Goal: Consume media (video, audio): Consume media (video, audio)

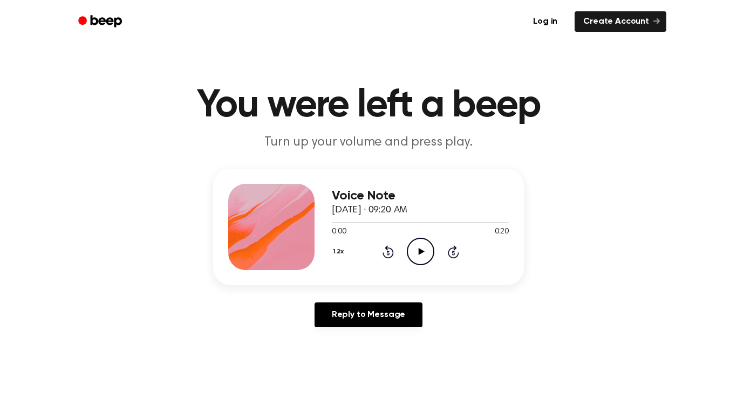
click at [408, 259] on icon "Play Audio" at bounding box center [421, 252] width 28 height 28
click at [344, 251] on button "1.2x" at bounding box center [340, 252] width 16 height 18
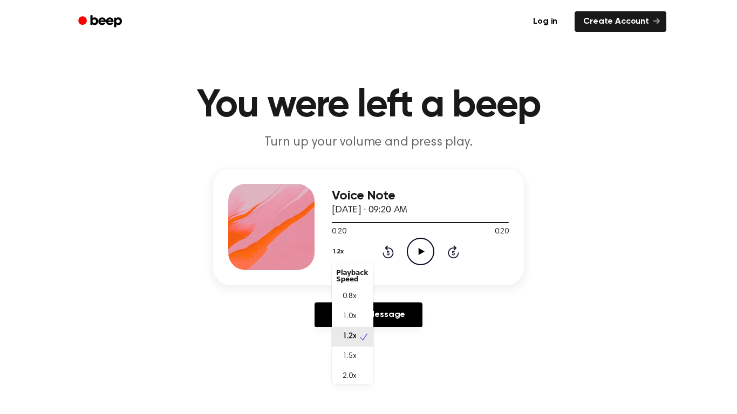
click at [359, 295] on div "0.8x" at bounding box center [353, 297] width 42 height 20
click at [452, 257] on icon at bounding box center [453, 251] width 11 height 13
click at [416, 250] on icon "Play Audio" at bounding box center [421, 252] width 28 height 28
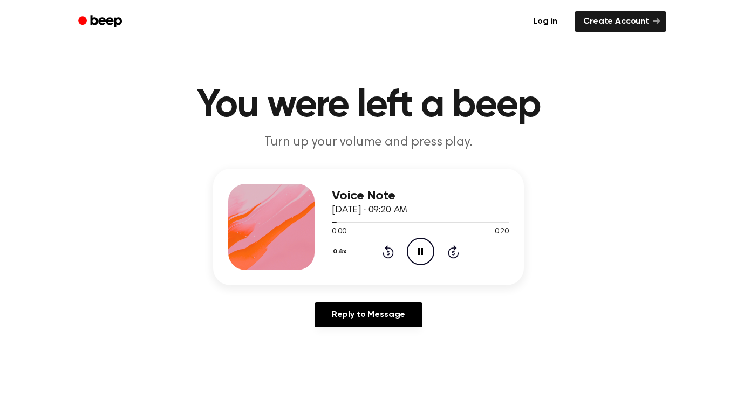
click at [347, 252] on button "0.8x" at bounding box center [341, 252] width 18 height 18
click at [355, 361] on span "1.5x" at bounding box center [348, 356] width 13 height 11
click at [338, 252] on button "1.5x" at bounding box center [340, 252] width 16 height 18
click at [354, 381] on span "2.0x" at bounding box center [348, 376] width 13 height 11
click at [338, 223] on div at bounding box center [384, 222] width 104 height 1
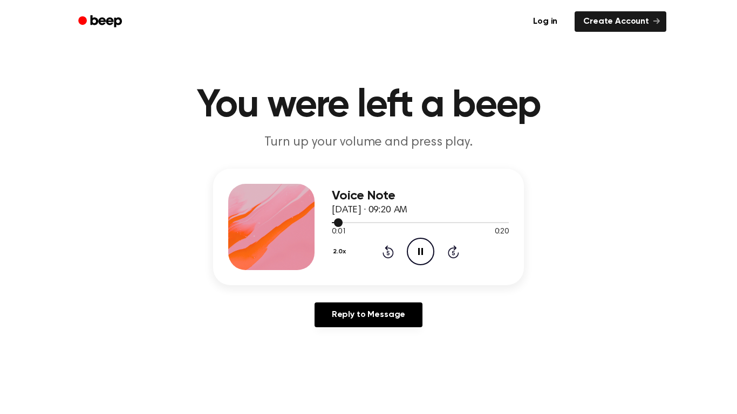
click at [388, 252] on icon "Rewind 5 seconds" at bounding box center [388, 252] width 12 height 14
click at [388, 253] on icon at bounding box center [387, 253] width 3 height 4
click at [388, 254] on icon "Rewind 5 seconds" at bounding box center [388, 252] width 12 height 14
click at [388, 253] on icon at bounding box center [387, 253] width 3 height 4
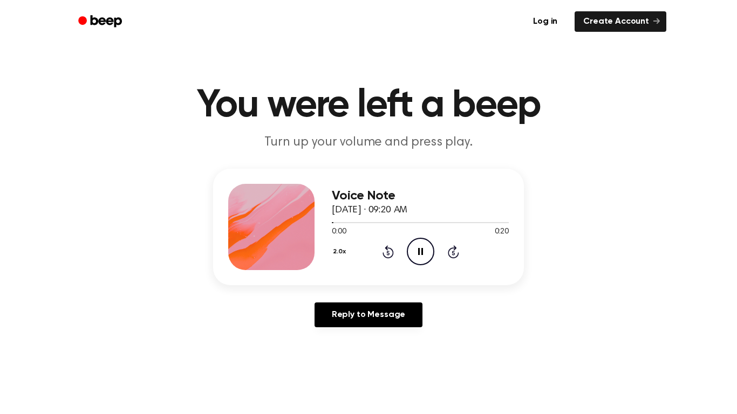
click at [388, 253] on icon at bounding box center [387, 253] width 3 height 4
click at [456, 250] on icon "Skip 5 seconds" at bounding box center [453, 252] width 12 height 14
click at [387, 249] on icon at bounding box center [387, 251] width 11 height 13
click at [453, 253] on icon at bounding box center [452, 253] width 3 height 4
click at [391, 252] on icon "Rewind 5 seconds" at bounding box center [388, 252] width 12 height 14
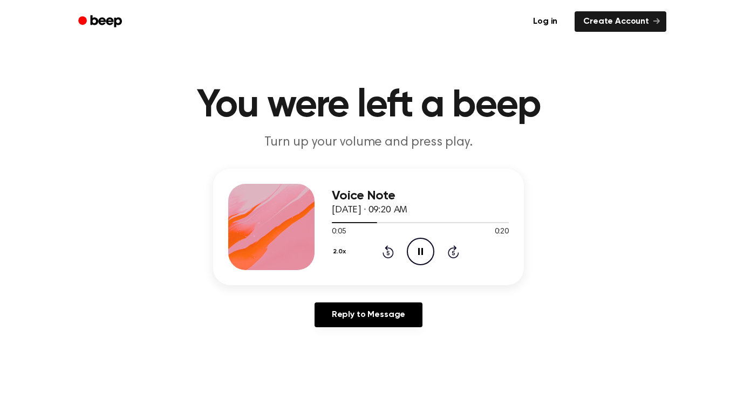
click at [389, 257] on icon at bounding box center [387, 251] width 11 height 13
click at [388, 253] on icon at bounding box center [387, 253] width 3 height 4
click at [386, 253] on icon "Rewind 5 seconds" at bounding box center [388, 252] width 12 height 14
click at [448, 251] on icon at bounding box center [453, 251] width 11 height 13
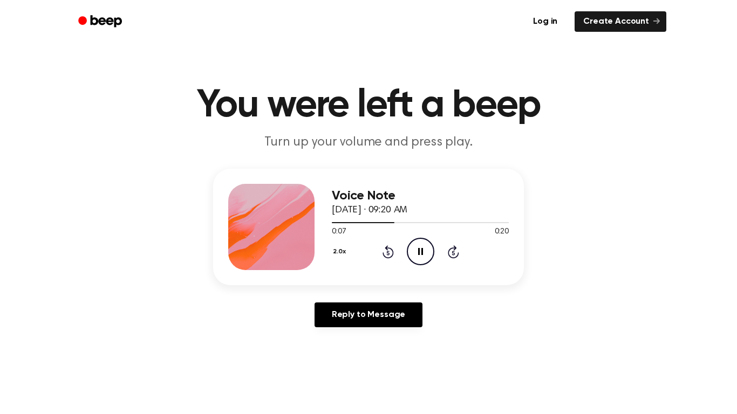
click at [383, 252] on icon at bounding box center [387, 251] width 11 height 13
click at [388, 253] on icon at bounding box center [387, 253] width 3 height 4
click at [387, 245] on icon at bounding box center [387, 251] width 11 height 13
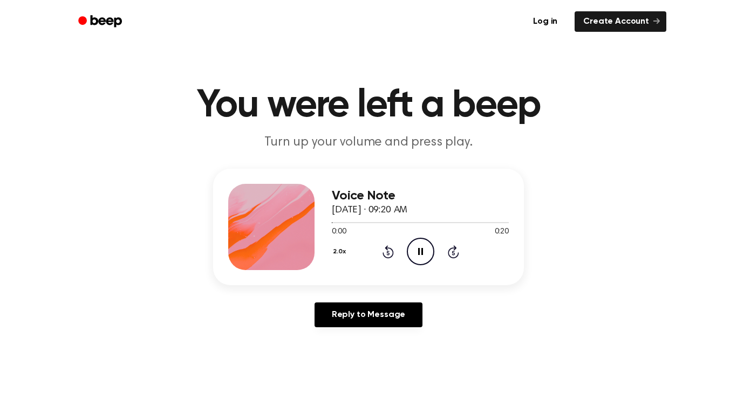
click at [426, 245] on icon "Pause Audio" at bounding box center [421, 252] width 28 height 28
click at [420, 258] on icon "Play Audio" at bounding box center [421, 252] width 28 height 28
click at [388, 253] on icon at bounding box center [387, 253] width 3 height 4
click at [420, 254] on icon "Pause Audio" at bounding box center [421, 252] width 28 height 28
click at [388, 253] on icon at bounding box center [387, 253] width 3 height 4
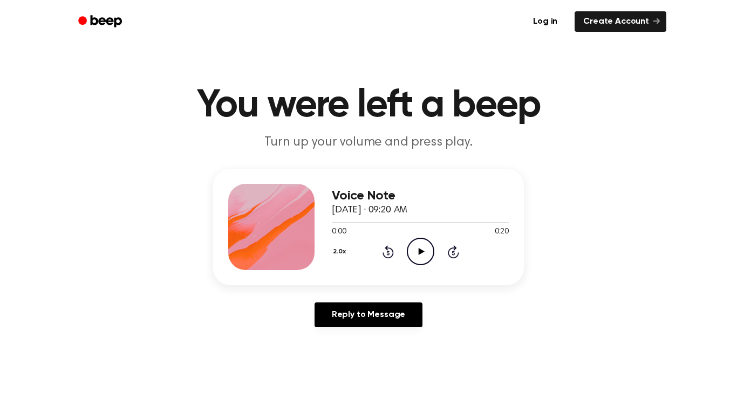
click at [454, 252] on icon "Skip 5 seconds" at bounding box center [453, 252] width 12 height 14
click at [452, 253] on icon "Skip 5 seconds" at bounding box center [453, 252] width 12 height 14
click at [453, 253] on icon at bounding box center [452, 253] width 3 height 4
click at [388, 253] on icon at bounding box center [387, 253] width 3 height 4
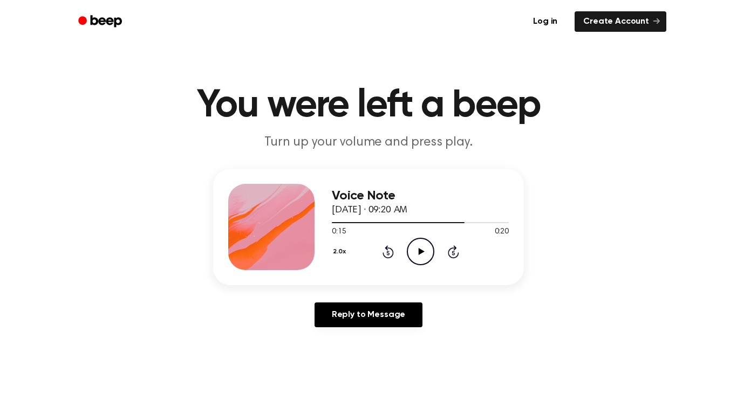
click at [376, 267] on div "Voice Note [DATE] · 09:20 AM 0:15 0:20 Your browser does not support the [objec…" at bounding box center [420, 227] width 177 height 86
click at [416, 247] on icon "Play Audio" at bounding box center [421, 252] width 28 height 28
click at [388, 253] on icon at bounding box center [387, 253] width 3 height 4
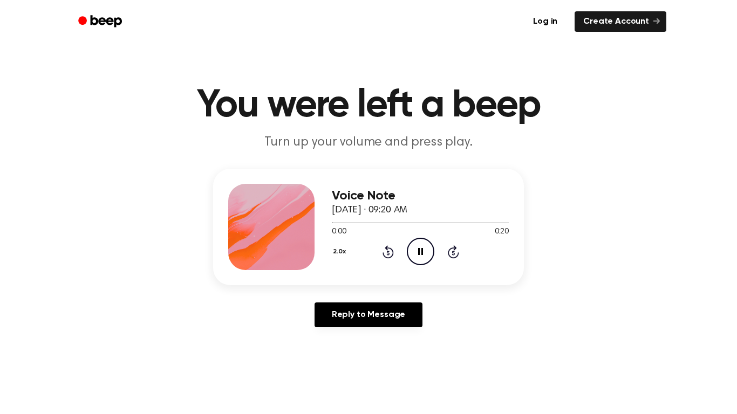
click at [388, 253] on icon at bounding box center [387, 253] width 3 height 4
click at [448, 253] on icon at bounding box center [453, 251] width 11 height 13
click at [382, 270] on div "Voice Note [DATE] · 09:20 AM 0:07 0:20 Your browser does not support the [objec…" at bounding box center [420, 227] width 177 height 86
click at [392, 253] on icon at bounding box center [387, 251] width 11 height 13
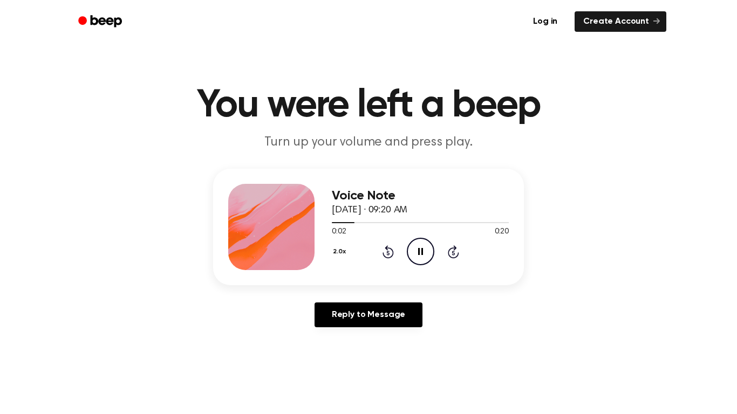
click at [388, 253] on icon at bounding box center [387, 253] width 3 height 4
click at [393, 254] on icon at bounding box center [387, 251] width 11 height 13
click at [386, 255] on icon "Rewind 5 seconds" at bounding box center [388, 252] width 12 height 14
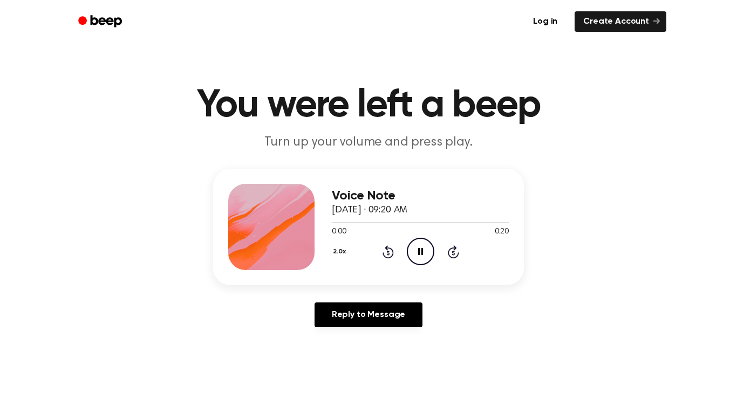
click at [388, 253] on icon at bounding box center [387, 253] width 3 height 4
click at [393, 245] on icon "Rewind 5 seconds" at bounding box center [388, 252] width 12 height 14
click at [382, 253] on icon "Rewind 5 seconds" at bounding box center [388, 252] width 12 height 14
click at [451, 259] on div "2.0x Rewind 5 seconds Pause Audio Skip 5 seconds" at bounding box center [420, 252] width 177 height 28
click at [447, 256] on icon "Skip 5 seconds" at bounding box center [453, 252] width 12 height 14
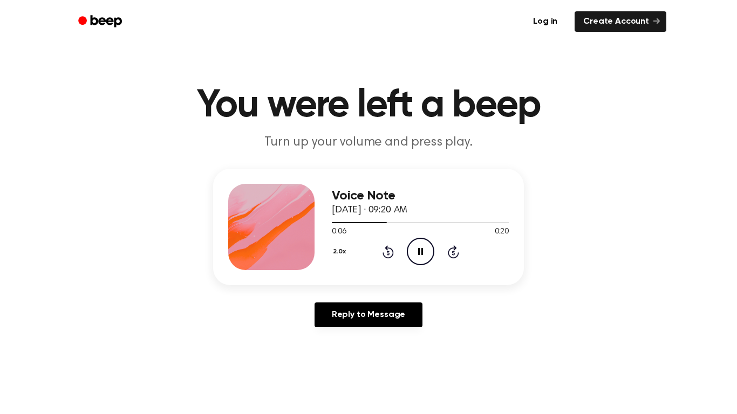
click at [453, 253] on icon at bounding box center [452, 253] width 3 height 4
click at [388, 253] on icon at bounding box center [387, 253] width 3 height 4
click at [389, 252] on icon "Rewind 5 seconds" at bounding box center [388, 252] width 12 height 14
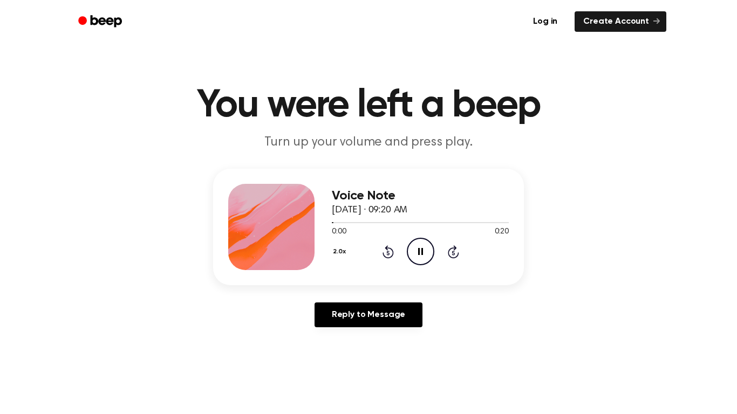
click at [105, 343] on main "You were left a beep Turn up your volume and press play. Voice Note [DATE] · 09…" at bounding box center [368, 332] width 737 height 665
click at [387, 253] on icon "Rewind 5 seconds" at bounding box center [388, 252] width 12 height 14
click at [388, 253] on icon at bounding box center [387, 253] width 3 height 4
click at [387, 248] on icon at bounding box center [387, 251] width 11 height 13
click at [388, 249] on icon at bounding box center [387, 251] width 11 height 13
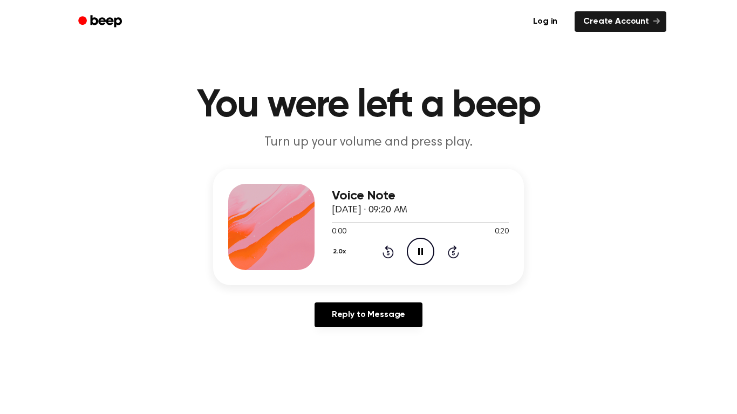
click at [389, 246] on icon "Rewind 5 seconds" at bounding box center [388, 252] width 12 height 14
click at [387, 247] on icon at bounding box center [387, 251] width 11 height 13
click at [453, 253] on icon at bounding box center [452, 253] width 3 height 4
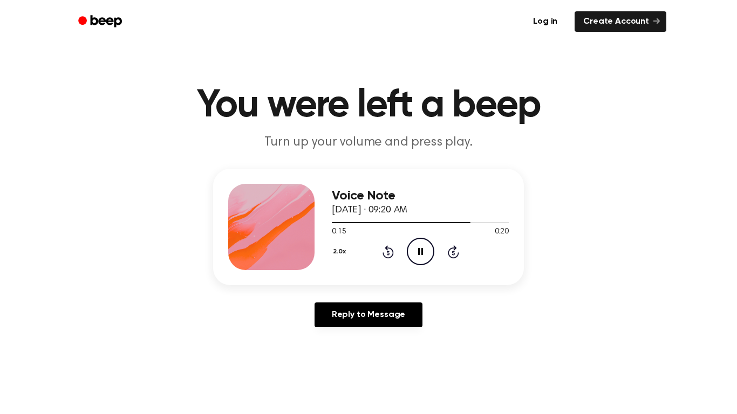
click at [457, 253] on icon at bounding box center [453, 251] width 11 height 13
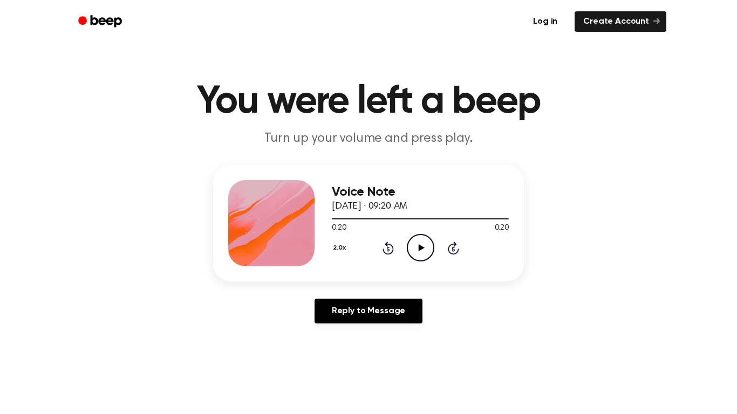
click at [420, 248] on icon at bounding box center [421, 247] width 6 height 7
click at [421, 250] on icon at bounding box center [421, 247] width 6 height 7
click at [727, 320] on main "You were left a beep Turn up your volume and press play. Voice Note [DATE] · 09…" at bounding box center [368, 328] width 737 height 665
click at [338, 249] on button "2.0x" at bounding box center [341, 248] width 18 height 18
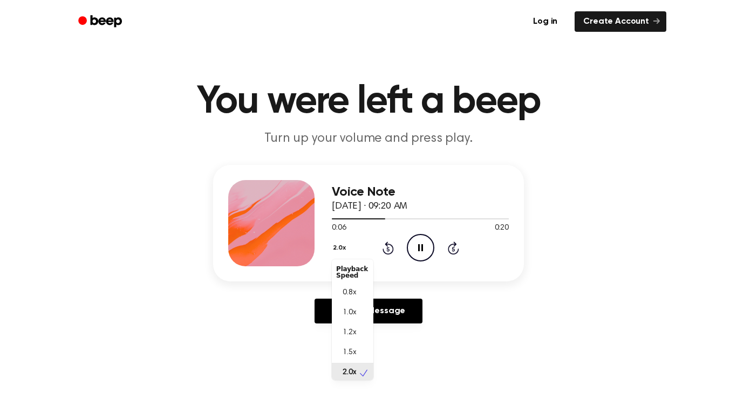
scroll to position [3, 0]
click at [363, 311] on div "1.0x" at bounding box center [353, 310] width 42 height 20
click at [338, 249] on button "1.0x" at bounding box center [340, 248] width 16 height 18
click at [350, 333] on span "1.2x" at bounding box center [348, 332] width 13 height 11
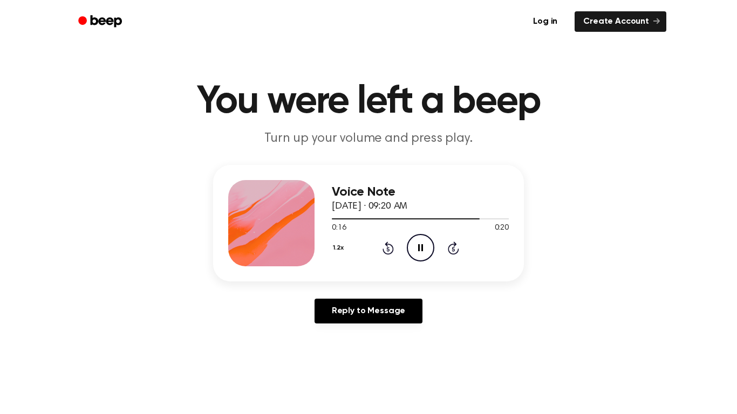
click at [388, 249] on icon at bounding box center [387, 249] width 3 height 4
click at [389, 249] on icon "Rewind 5 seconds" at bounding box center [388, 248] width 12 height 14
click at [388, 249] on icon at bounding box center [387, 249] width 3 height 4
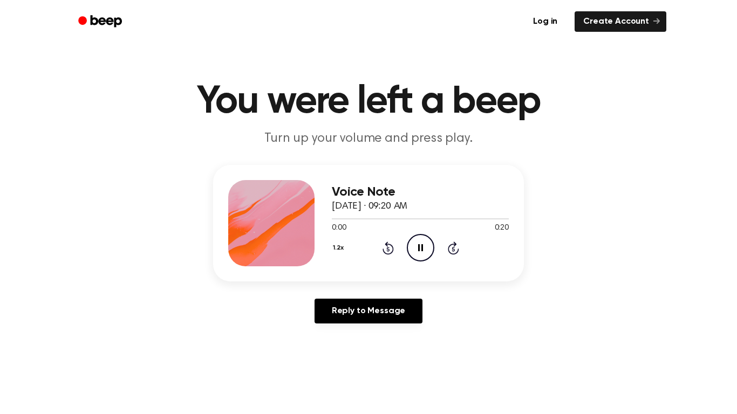
click at [388, 249] on icon at bounding box center [387, 249] width 3 height 4
click at [448, 244] on icon "Skip 5 seconds" at bounding box center [453, 248] width 12 height 14
click at [341, 246] on button "1.2x" at bounding box center [340, 248] width 16 height 18
click at [336, 250] on button "1.2x" at bounding box center [340, 248] width 16 height 18
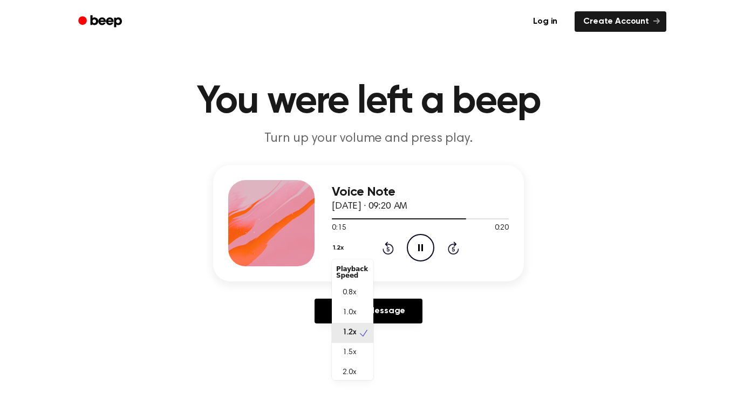
click at [354, 301] on div "0.8x" at bounding box center [353, 293] width 42 height 20
click at [346, 240] on button "0.8x" at bounding box center [341, 248] width 18 height 18
click at [387, 248] on icon at bounding box center [387, 249] width 3 height 4
click at [388, 250] on icon "Rewind 5 seconds" at bounding box center [388, 248] width 12 height 14
click at [388, 249] on icon at bounding box center [387, 249] width 3 height 4
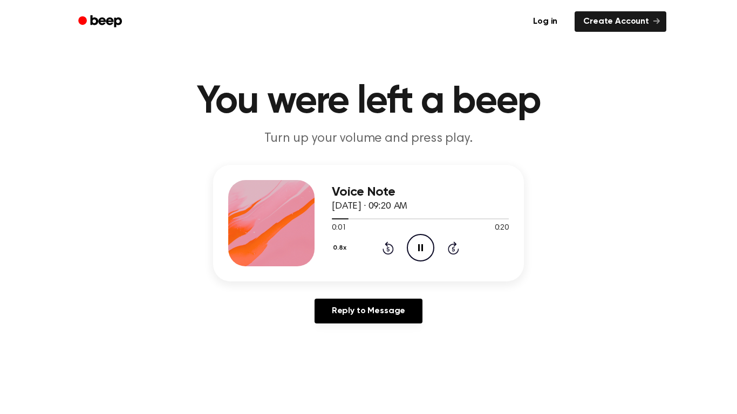
click at [386, 250] on icon "Rewind 5 seconds" at bounding box center [388, 248] width 12 height 14
click at [373, 250] on div "0.8x Rewind 5 seconds Pause Audio Skip 5 seconds" at bounding box center [420, 248] width 177 height 28
click at [388, 250] on icon "Rewind 5 seconds" at bounding box center [388, 248] width 12 height 14
click at [455, 249] on icon "Skip 5 seconds" at bounding box center [453, 248] width 12 height 14
click at [388, 249] on icon at bounding box center [387, 249] width 3 height 4
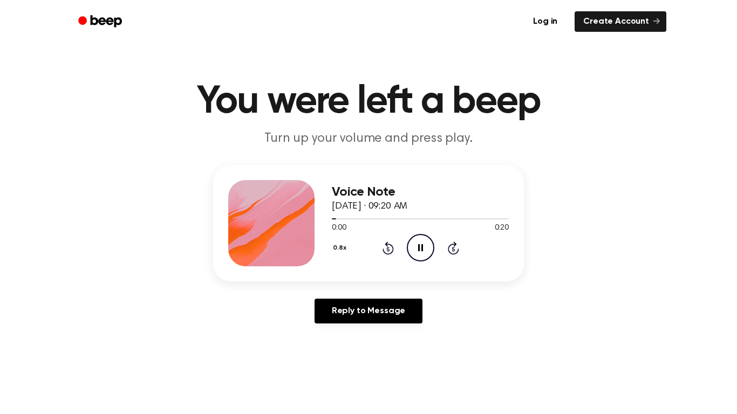
click at [392, 252] on icon at bounding box center [387, 248] width 11 height 13
click at [388, 249] on icon at bounding box center [387, 249] width 3 height 4
click at [453, 249] on icon at bounding box center [452, 249] width 3 height 4
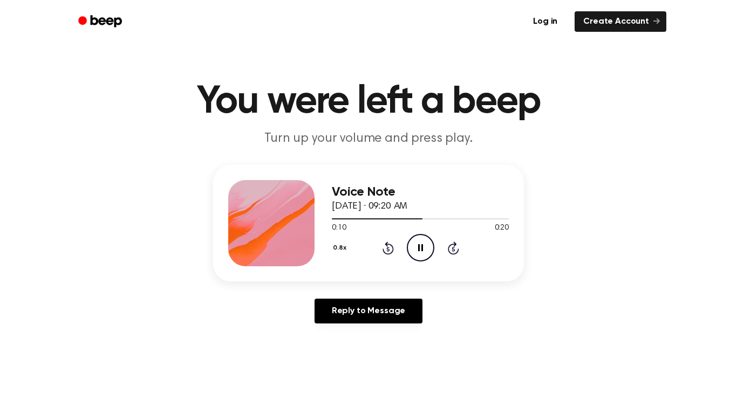
click at [453, 249] on icon at bounding box center [452, 249] width 3 height 4
click at [450, 248] on icon "Skip 5 seconds" at bounding box center [453, 248] width 12 height 14
click at [453, 249] on icon at bounding box center [452, 249] width 3 height 4
click at [338, 245] on button "0.8x" at bounding box center [341, 248] width 18 height 18
click at [352, 331] on span "1.2x" at bounding box center [348, 332] width 13 height 11
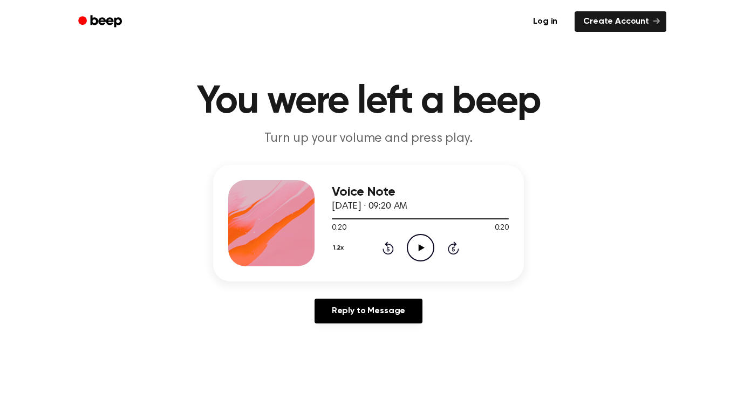
click at [392, 249] on icon "Rewind 5 seconds" at bounding box center [388, 248] width 12 height 14
click at [388, 249] on icon at bounding box center [387, 249] width 3 height 4
click at [384, 251] on icon "Rewind 5 seconds" at bounding box center [388, 248] width 12 height 14
click at [388, 249] on icon at bounding box center [387, 249] width 3 height 4
